Goal: Task Accomplishment & Management: Complete application form

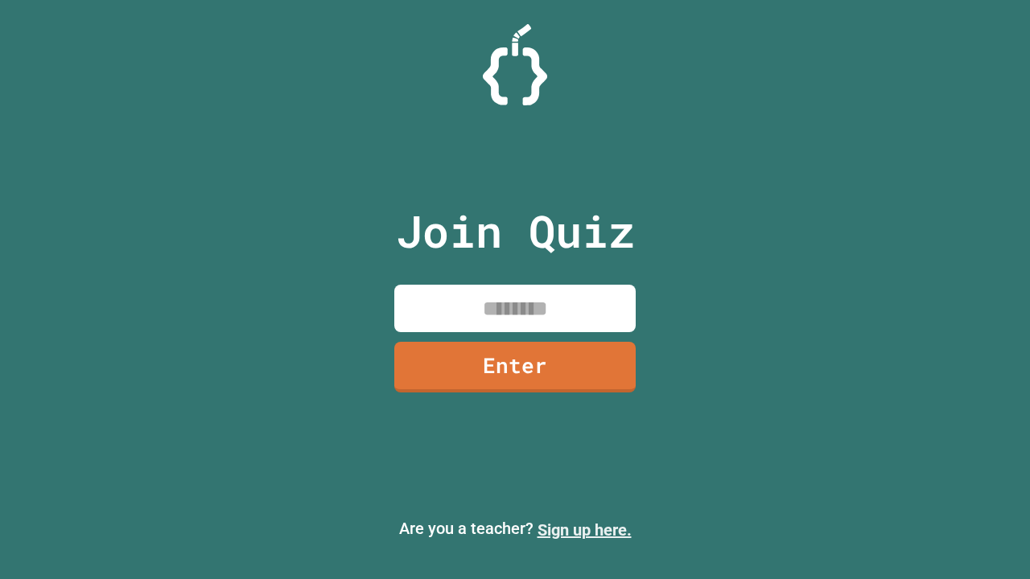
click at [584, 530] on link "Sign up here." at bounding box center [585, 530] width 94 height 19
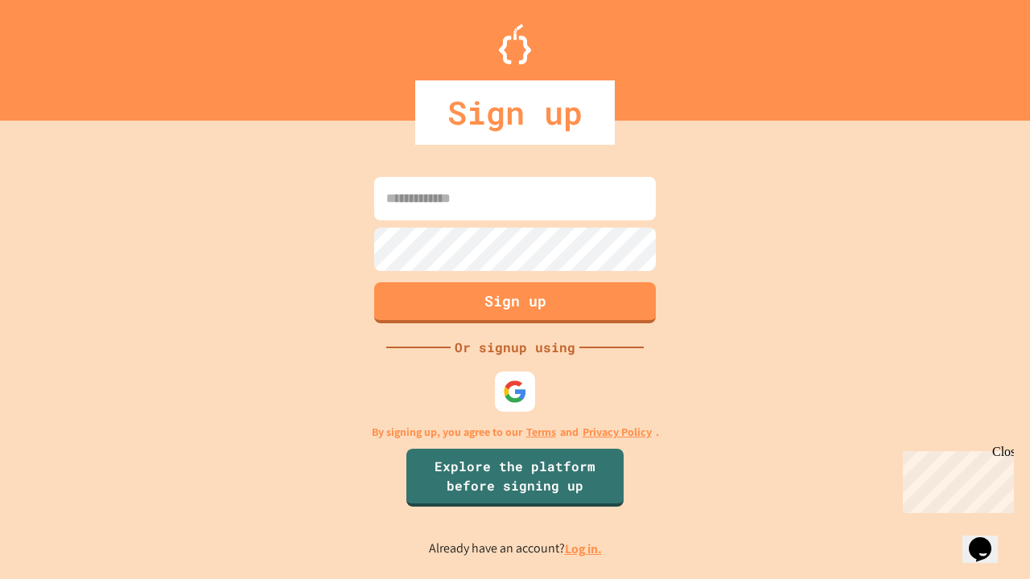
click at [584, 549] on link "Log in." at bounding box center [583, 549] width 37 height 17
